Goal: Find specific page/section: Find specific page/section

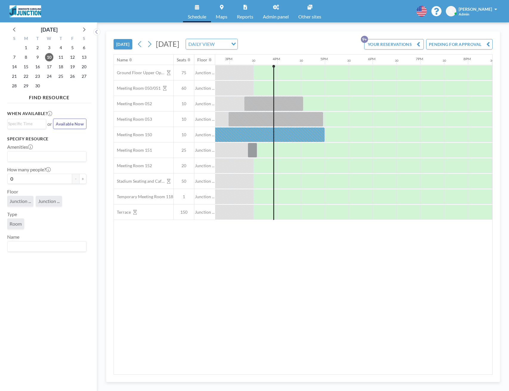
scroll to position [0, 716]
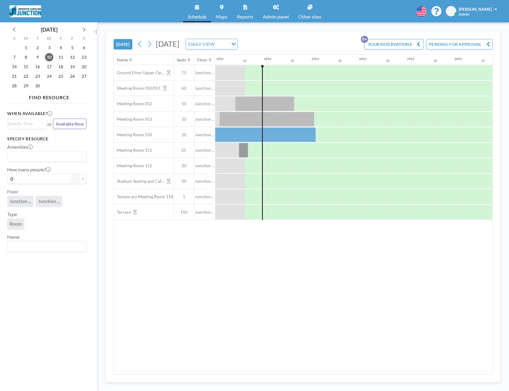
scroll to position [0, 716]
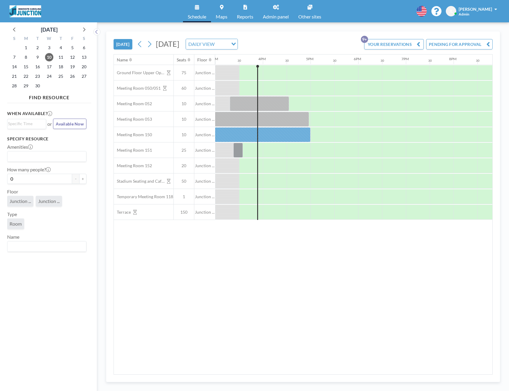
click at [287, 13] on link "Admin panel" at bounding box center [275, 11] width 35 height 22
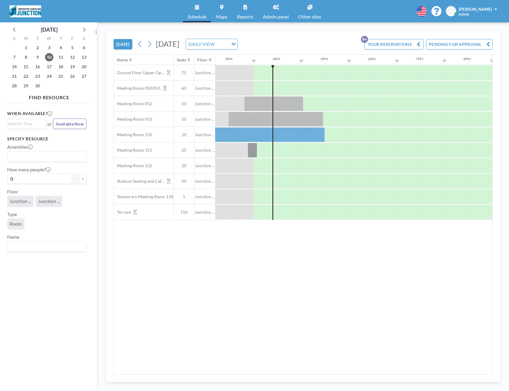
scroll to position [0, 716]
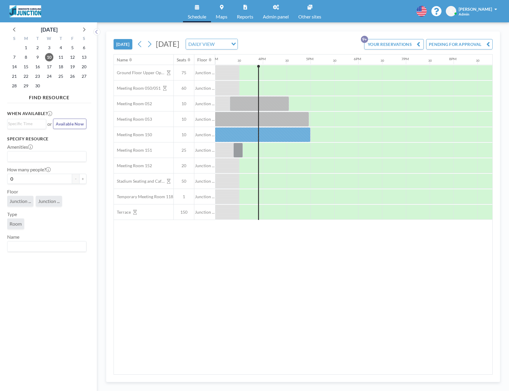
click at [23, 12] on img at bounding box center [26, 11] width 32 height 12
click at [247, 11] on link "Reports" at bounding box center [245, 11] width 26 height 22
